Goal: Task Accomplishment & Management: Manage account settings

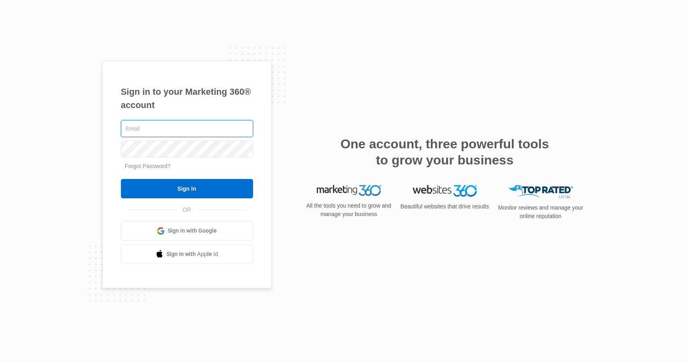
click at [200, 124] on input "text" at bounding box center [187, 128] width 132 height 17
type input "[PERSON_NAME][EMAIL_ADDRESS][DOMAIN_NAME]"
click at [121, 179] on input "Sign In" at bounding box center [187, 188] width 132 height 19
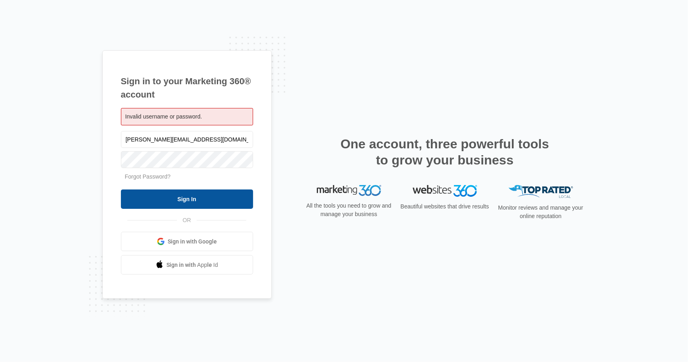
click at [185, 196] on input "Sign In" at bounding box center [187, 198] width 132 height 19
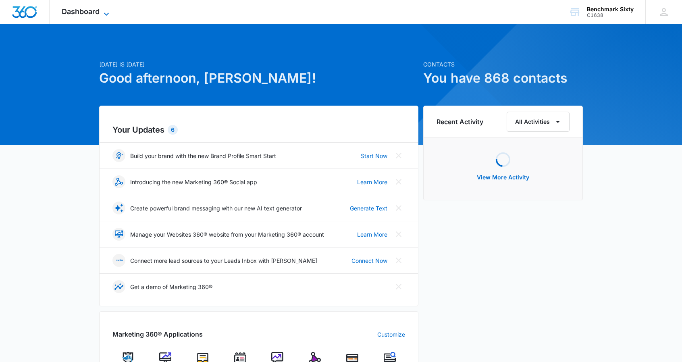
click at [99, 14] on span "Dashboard" at bounding box center [81, 11] width 38 height 8
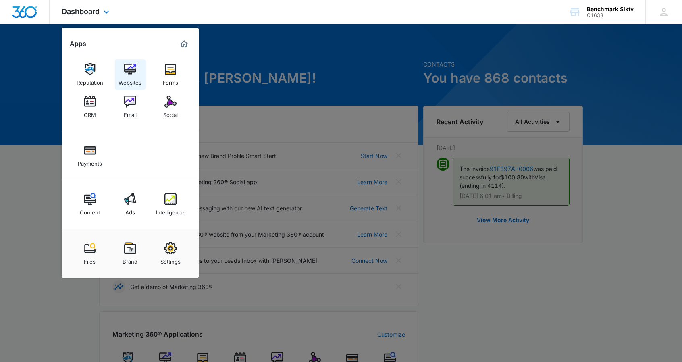
click at [133, 74] on img at bounding box center [130, 69] width 12 height 12
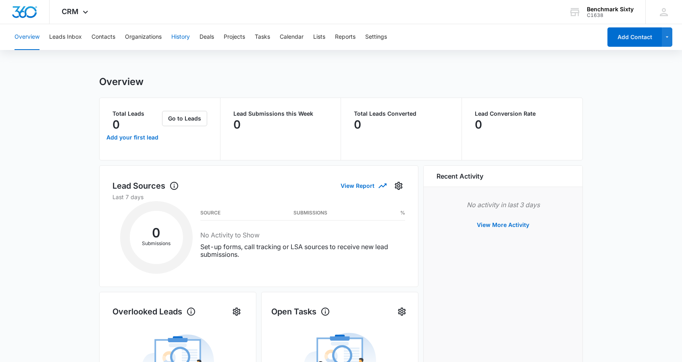
click at [178, 38] on button "History" at bounding box center [180, 37] width 19 height 26
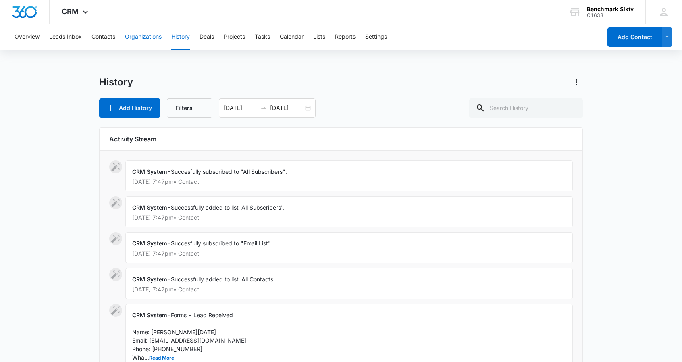
click at [148, 34] on button "Organizations" at bounding box center [143, 37] width 37 height 26
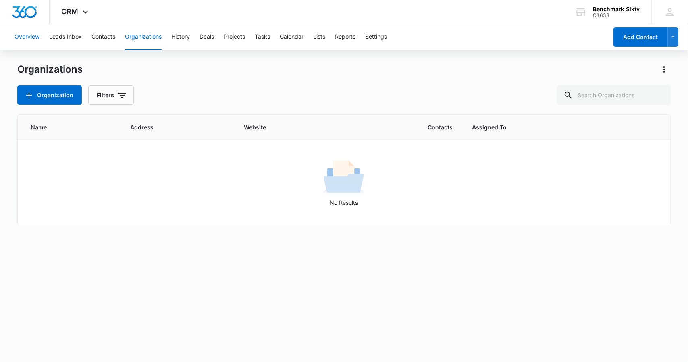
click at [24, 38] on button "Overview" at bounding box center [27, 37] width 25 height 26
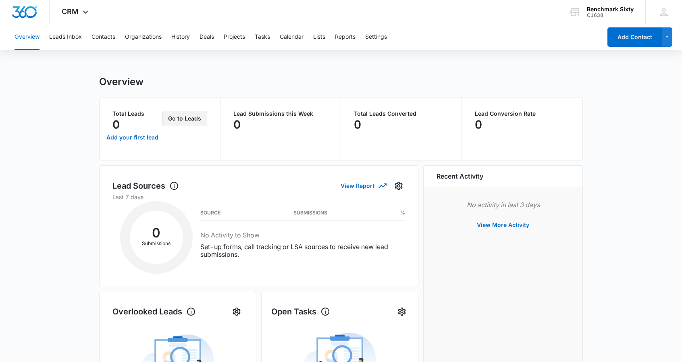
click at [176, 115] on button "Go to Leads" at bounding box center [184, 118] width 45 height 15
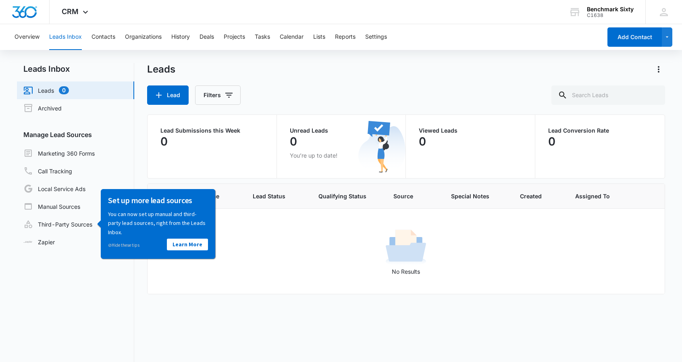
drag, startPoint x: 270, startPoint y: 90, endPoint x: 148, endPoint y: 58, distance: 125.5
click at [269, 89] on div "Lead Filters" at bounding box center [406, 94] width 518 height 19
click at [70, 14] on span "CRM" at bounding box center [70, 11] width 17 height 8
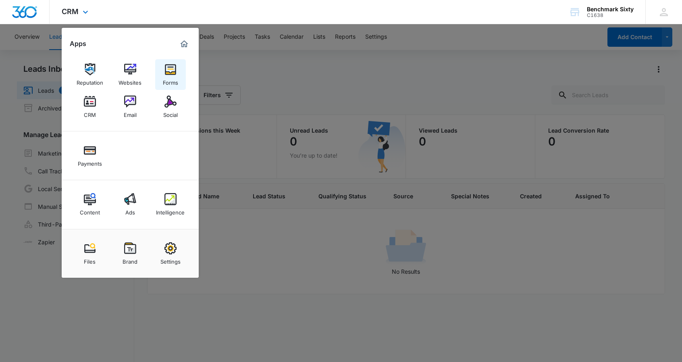
click at [173, 71] on img at bounding box center [170, 69] width 12 height 12
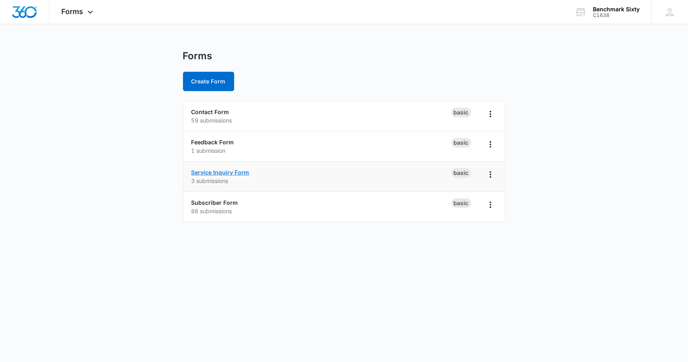
click at [222, 175] on link "Service Inquiry Form" at bounding box center [220, 172] width 58 height 7
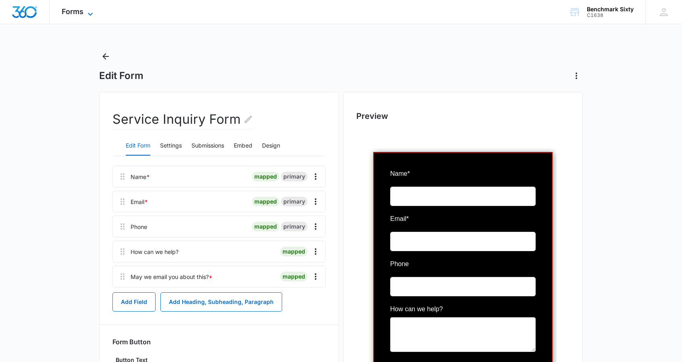
click at [85, 10] on icon at bounding box center [90, 14] width 10 height 10
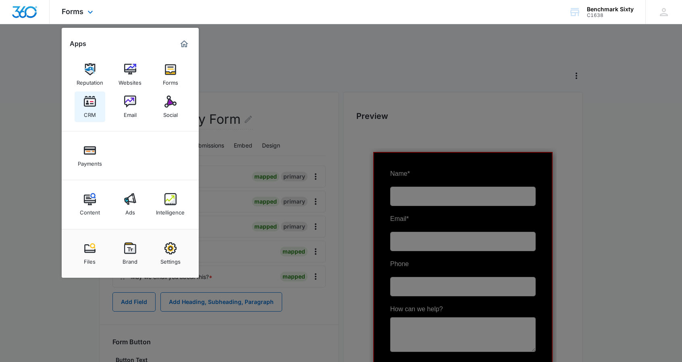
click at [93, 108] on div "CRM" at bounding box center [90, 113] width 12 height 10
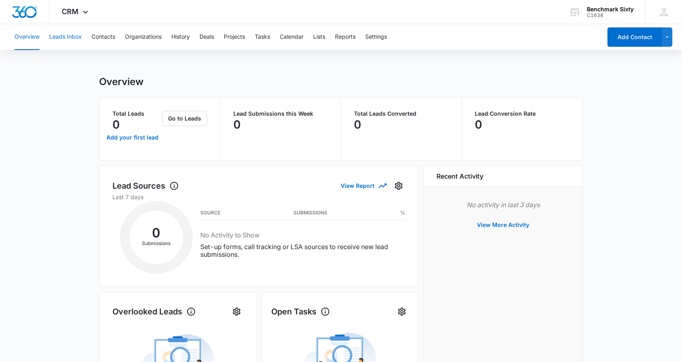
click at [68, 40] on button "Leads Inbox" at bounding box center [65, 37] width 33 height 26
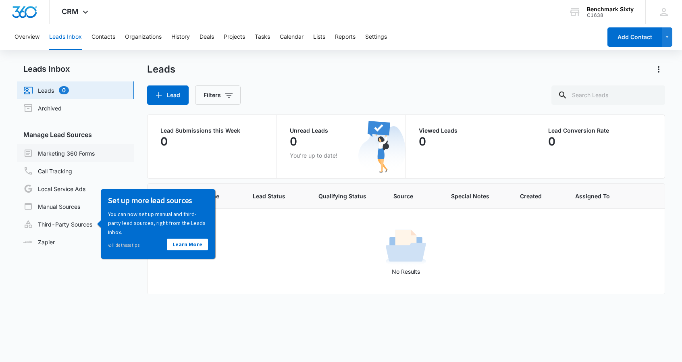
click at [68, 154] on link "Marketing 360 Forms" at bounding box center [58, 153] width 71 height 10
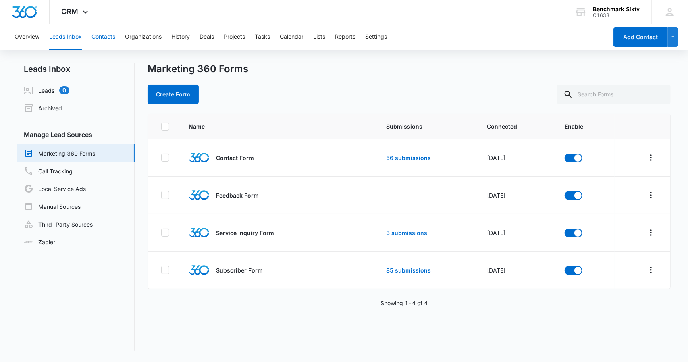
click at [112, 38] on button "Contacts" at bounding box center [104, 37] width 24 height 26
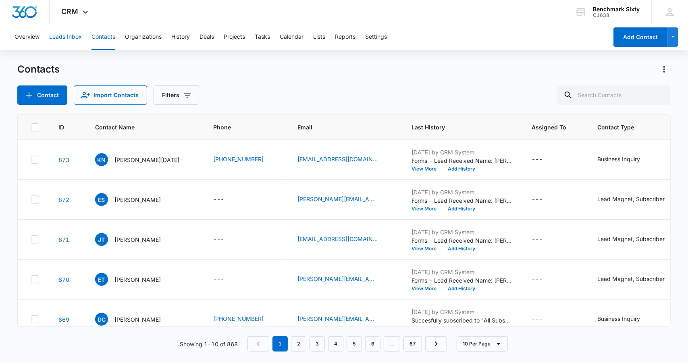
click at [71, 36] on button "Leads Inbox" at bounding box center [65, 37] width 33 height 26
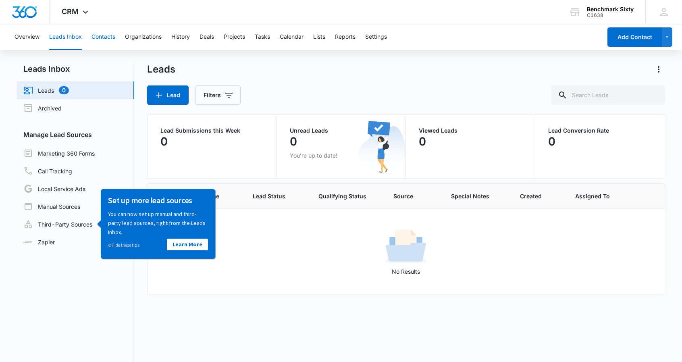
click at [103, 37] on button "Contacts" at bounding box center [104, 37] width 24 height 26
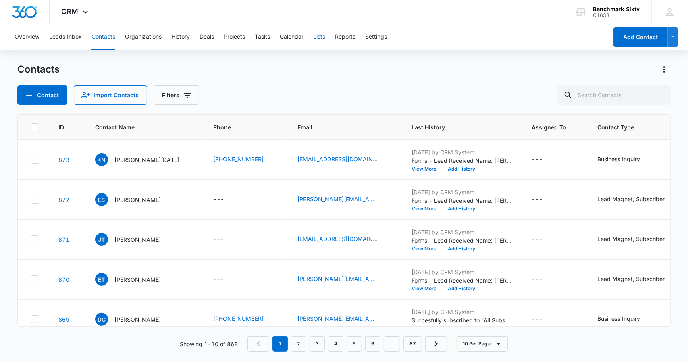
click at [322, 37] on button "Lists" at bounding box center [319, 37] width 12 height 26
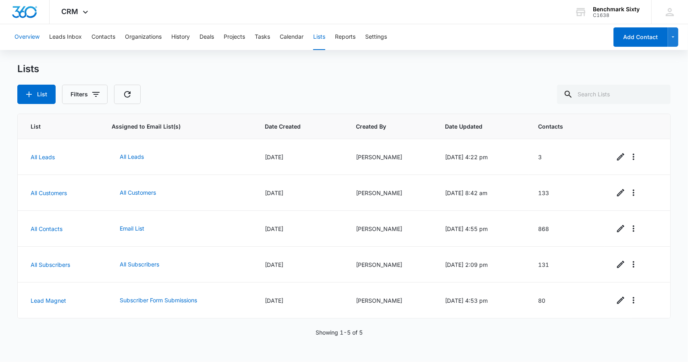
click at [23, 38] on button "Overview" at bounding box center [27, 37] width 25 height 26
